Goal: Navigation & Orientation: Understand site structure

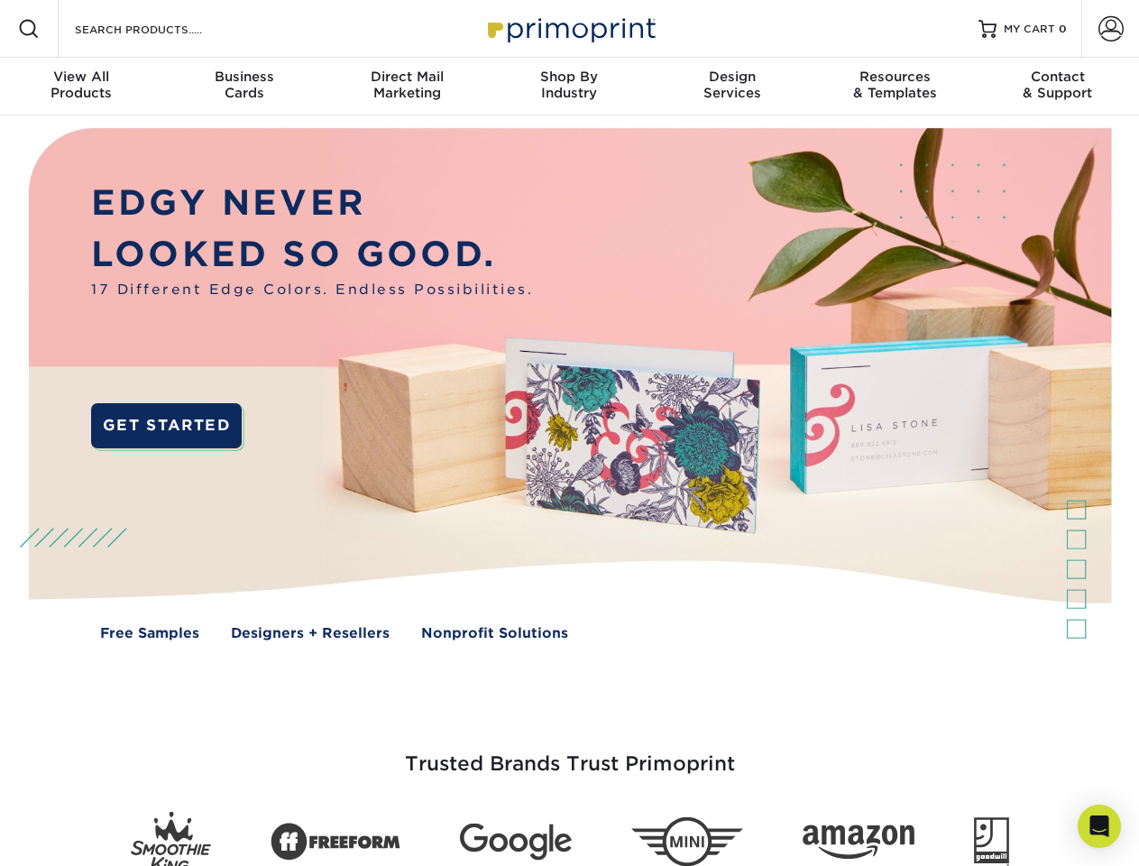
click at [569, 433] on img at bounding box center [568, 397] width 1127 height 564
click at [29, 29] on span at bounding box center [29, 29] width 22 height 22
click at [1110, 29] on span at bounding box center [1111, 28] width 25 height 25
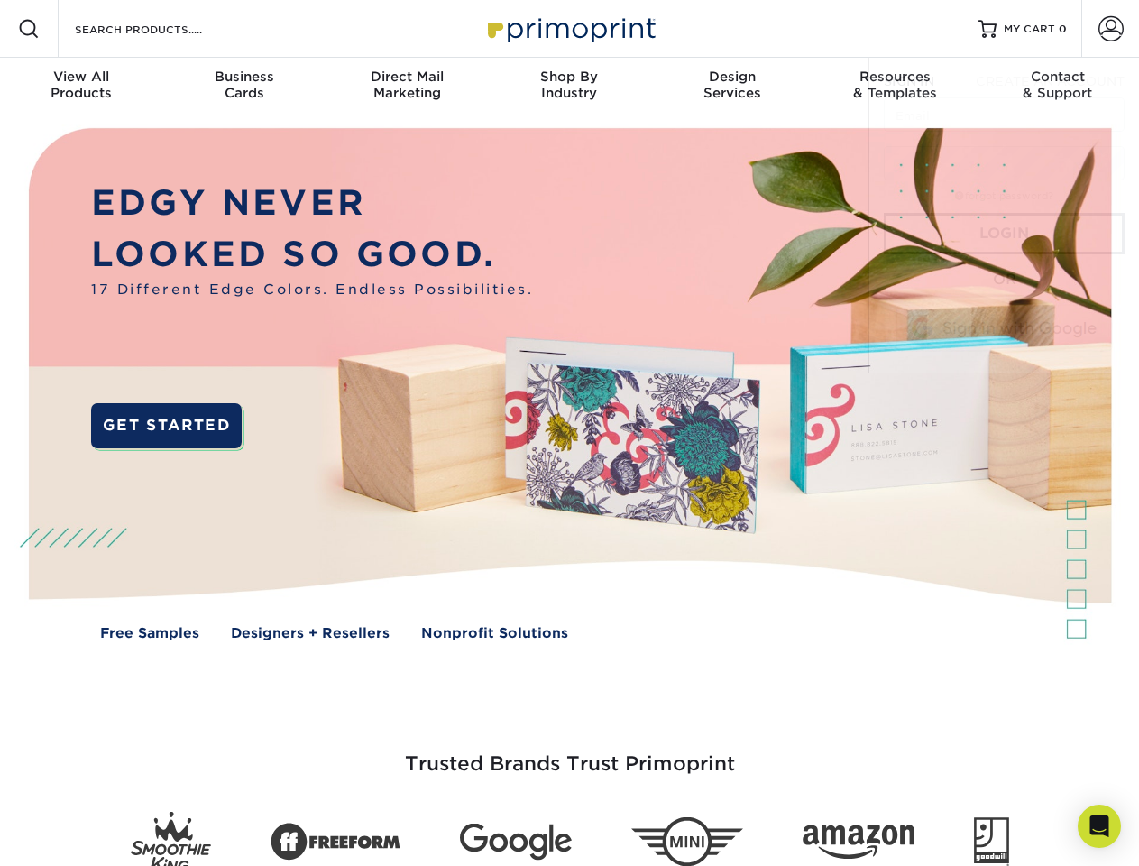
click at [81, 87] on div "View All Products" at bounding box center [81, 85] width 162 height 32
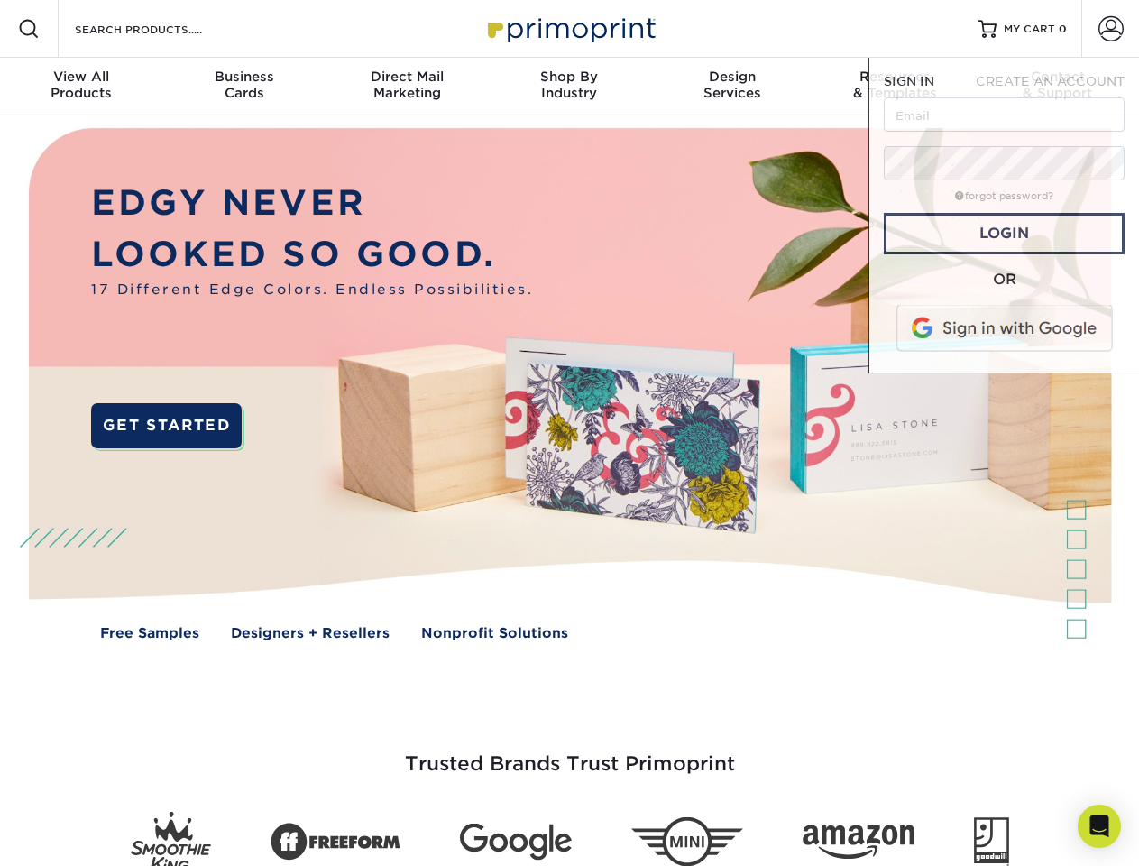
click at [244, 87] on div "Business Cards" at bounding box center [243, 85] width 162 height 32
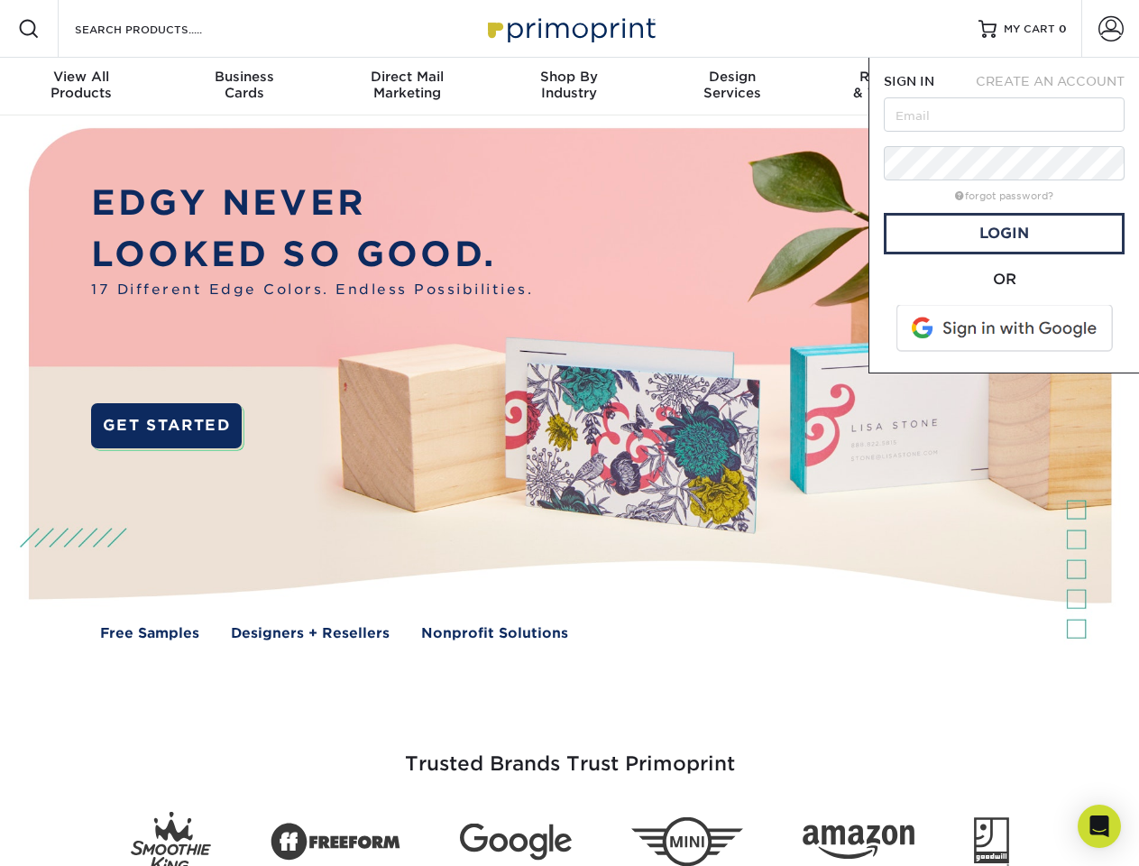
click at [407, 87] on div "Direct Mail Marketing" at bounding box center [407, 85] width 162 height 32
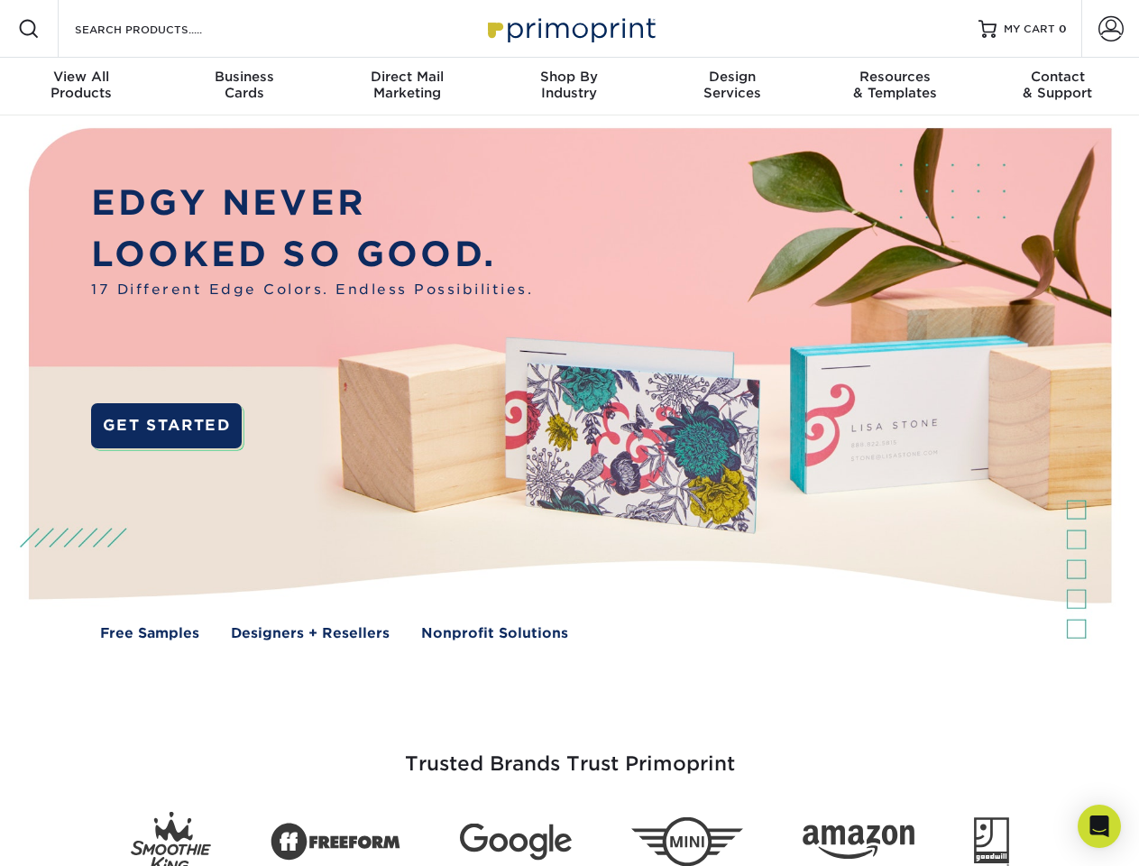
click at [569, 87] on div "Shop By Industry" at bounding box center [569, 85] width 162 height 32
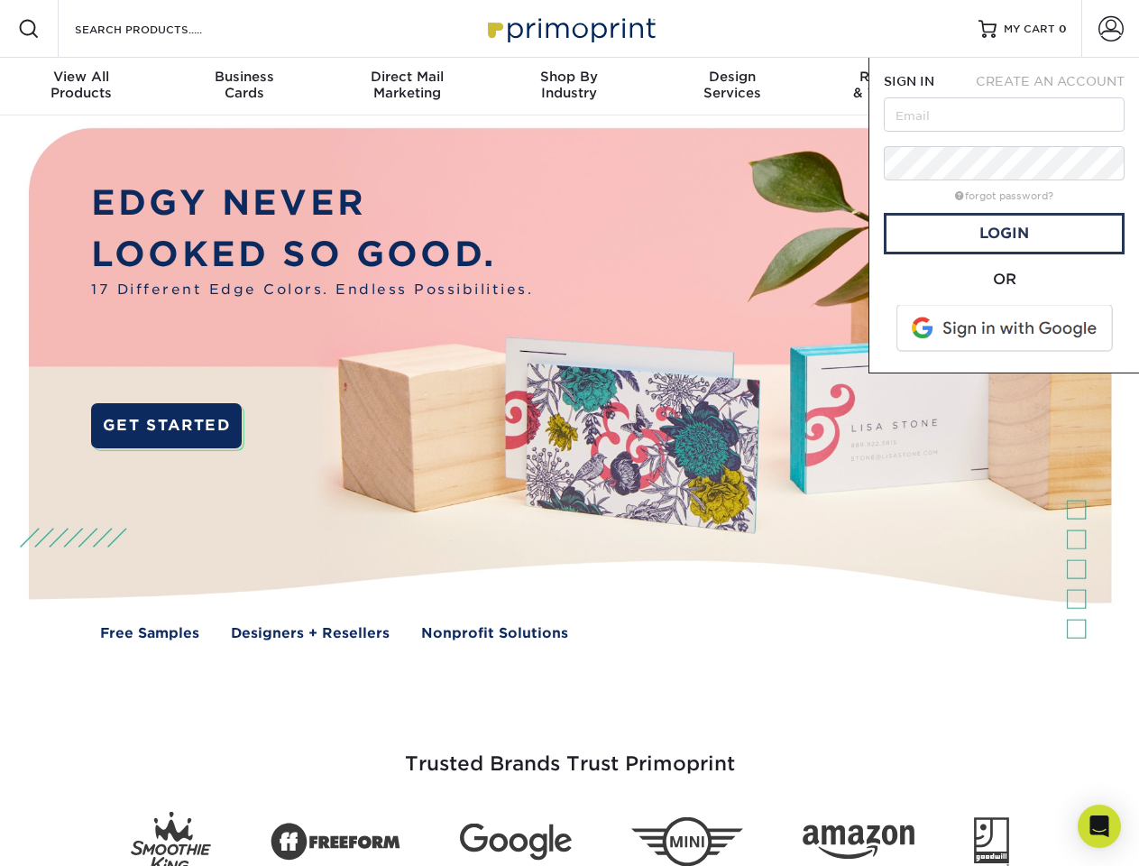
click at [732, 87] on div "Design Services" at bounding box center [732, 85] width 162 height 32
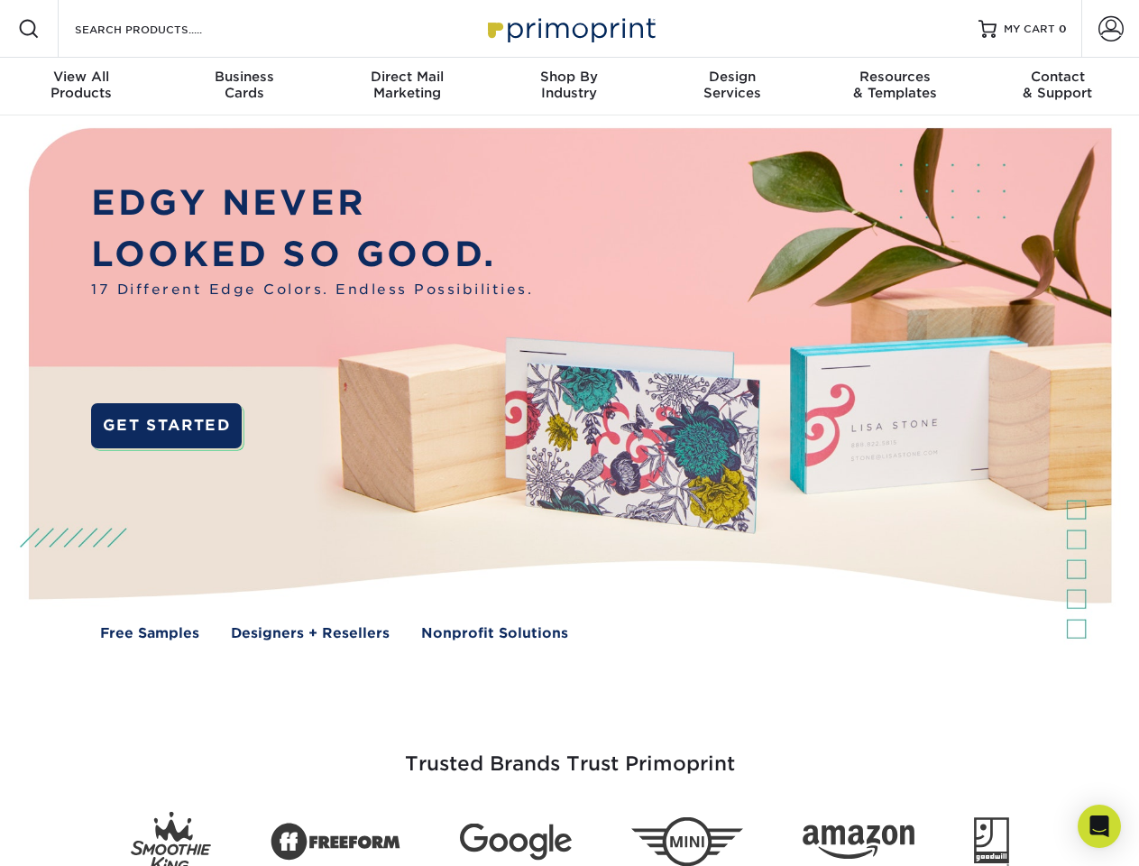
click at [895, 87] on span "SIGN IN" at bounding box center [909, 81] width 51 height 14
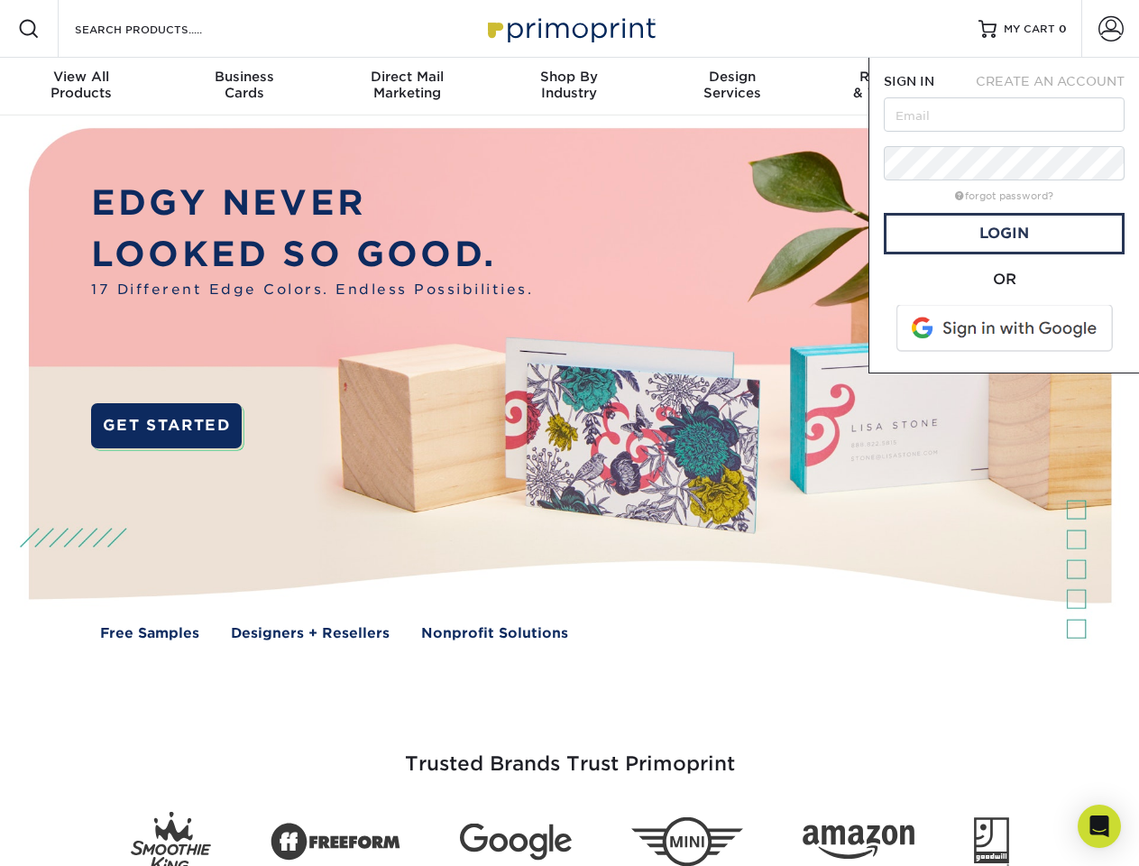
click at [1058, 87] on div "Contact & Support" at bounding box center [1058, 85] width 162 height 32
